Goal: Check status: Check status

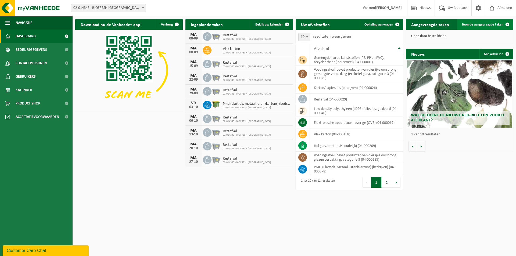
click at [483, 24] on span "Toon de aangevraagde taken" at bounding box center [482, 24] width 42 height 3
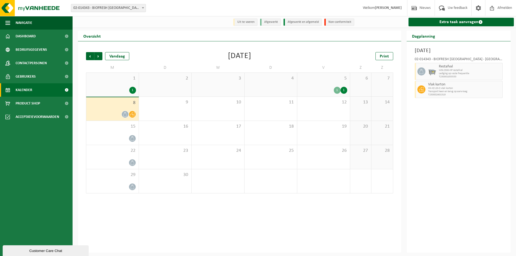
click at [133, 116] on icon at bounding box center [132, 114] width 5 height 5
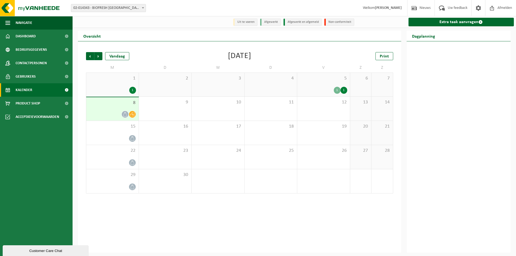
click at [337, 92] on div "1" at bounding box center [337, 90] width 7 height 7
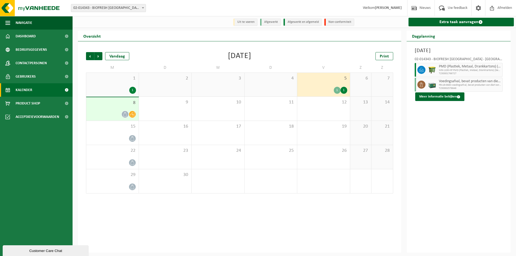
click at [345, 91] on div "1" at bounding box center [343, 90] width 7 height 7
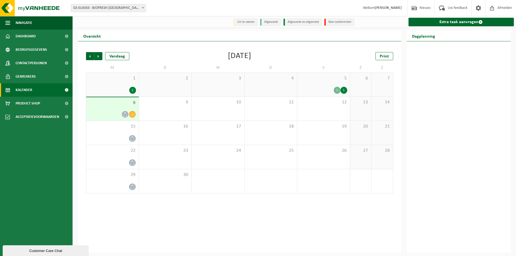
click at [132, 114] on icon at bounding box center [132, 114] width 5 height 5
